Goal: Task Accomplishment & Management: Use online tool/utility

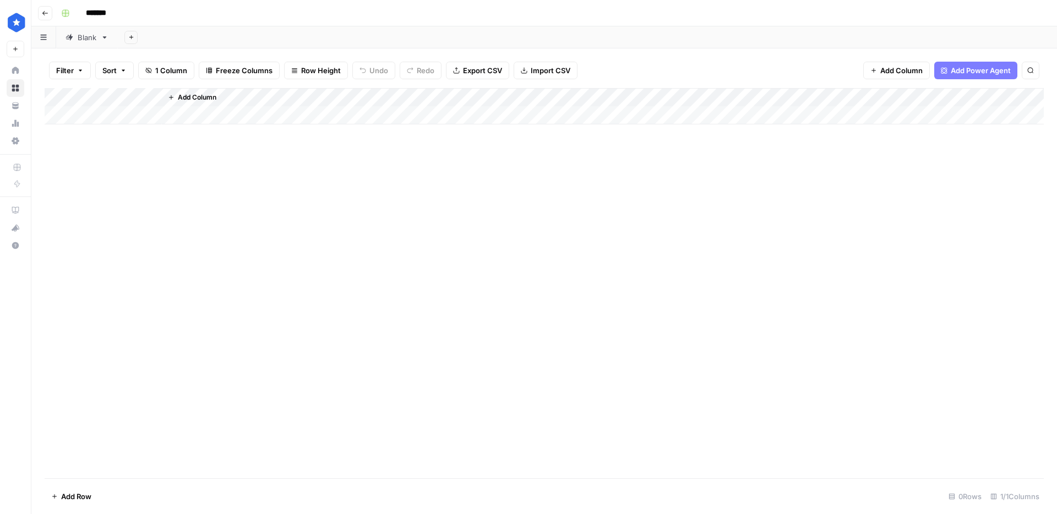
click at [98, 32] on link "Blank" at bounding box center [87, 37] width 62 height 22
drag, startPoint x: 98, startPoint y: 32, endPoint x: 90, endPoint y: 35, distance: 8.2
click at [90, 35] on div "Blank" at bounding box center [87, 37] width 19 height 11
click at [85, 476] on div "Add Column" at bounding box center [545, 283] width 1000 height 390
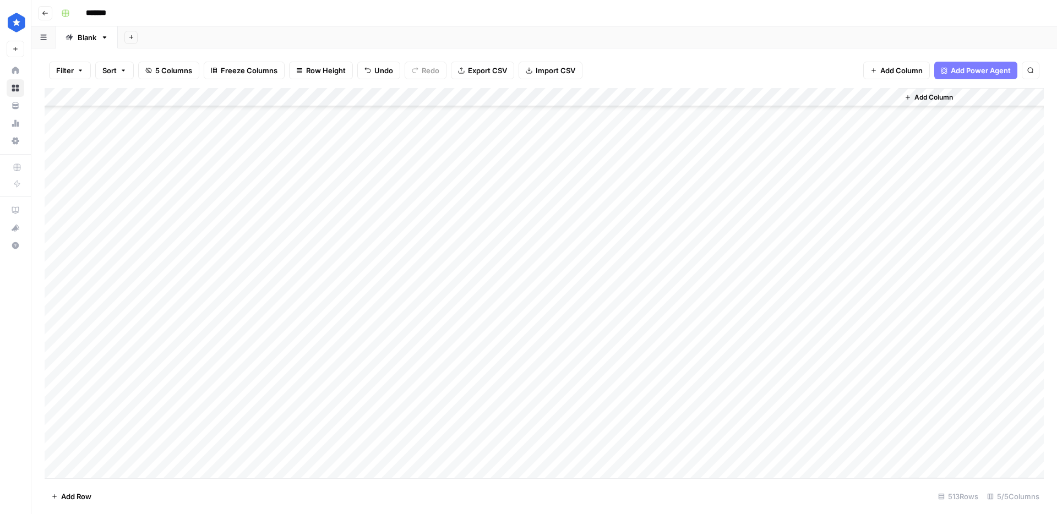
scroll to position [9252, 0]
type textarea "**********"
click at [544, 393] on div "Add Column" at bounding box center [545, 283] width 1000 height 390
click at [539, 454] on div "Add Column" at bounding box center [545, 283] width 1000 height 390
click at [649, 452] on div "Add Column" at bounding box center [545, 283] width 1000 height 390
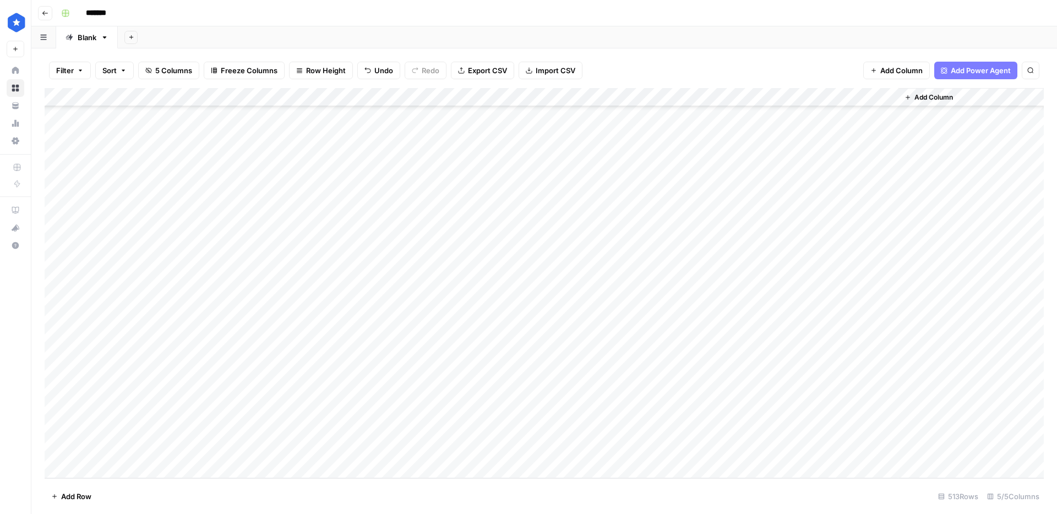
click at [793, 449] on div "Add Column" at bounding box center [545, 283] width 1000 height 390
